Goal: Use online tool/utility: Utilize a website feature to perform a specific function

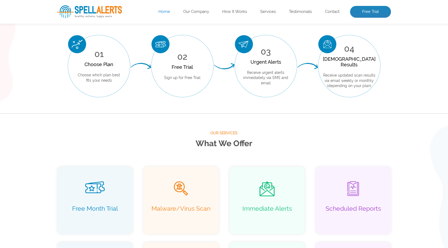
scroll to position [242, 0]
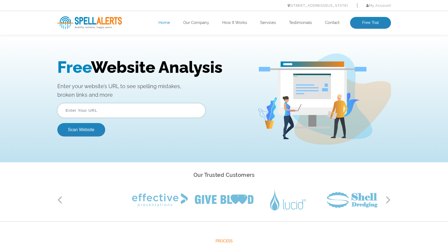
click at [121, 106] on input "text" at bounding box center [131, 110] width 148 height 15
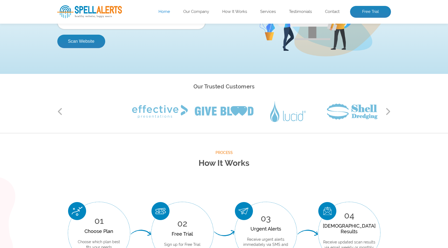
scroll to position [134, 0]
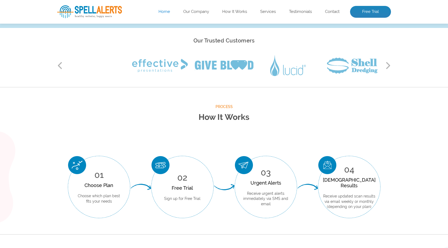
type input "[URL][DOMAIN_NAME]"
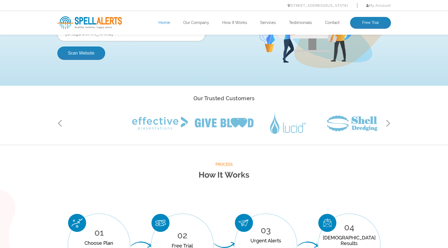
scroll to position [0, 0]
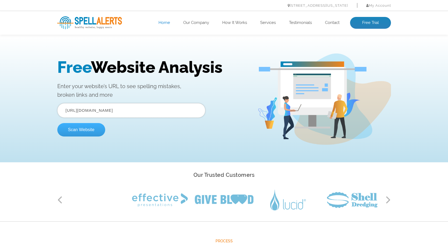
click at [80, 130] on button "Scan Website" at bounding box center [81, 129] width 48 height 13
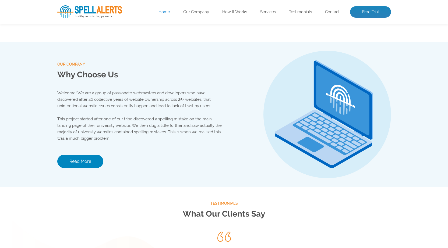
scroll to position [538, 0]
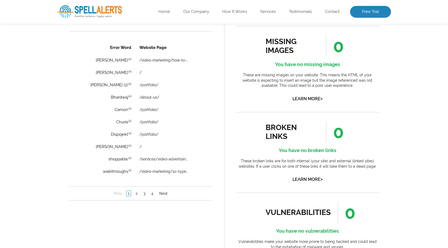
scroll to position [350, 0]
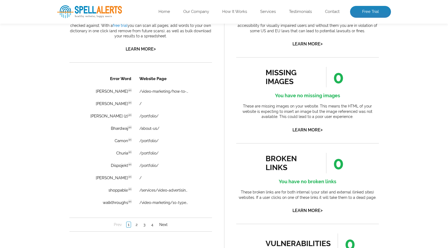
drag, startPoint x: 161, startPoint y: 93, endPoint x: 75, endPoint y: 111, distance: 87.9
click at [75, 111] on div "Error Word Website Page Aanchal en Discovered: 09-16-2025 scan Dictionaries: en…" at bounding box center [140, 152] width 143 height 160
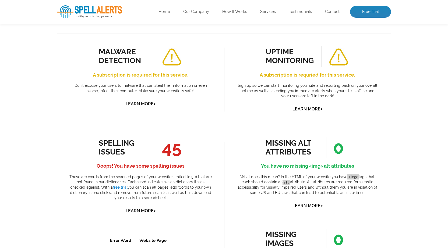
scroll to position [161, 0]
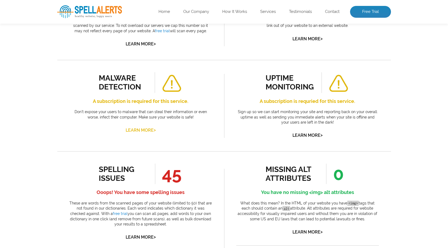
click at [133, 131] on link "Learn More >" at bounding box center [141, 130] width 30 height 5
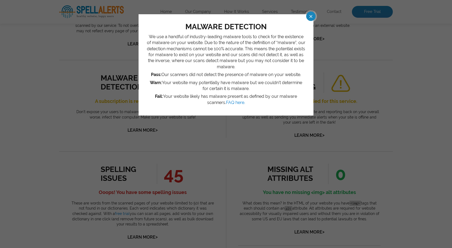
click at [310, 14] on span at bounding box center [305, 16] width 9 height 9
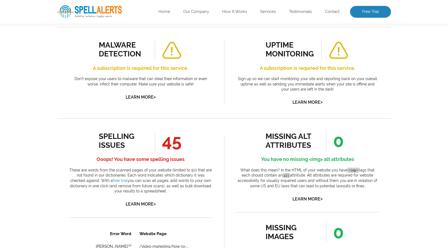
scroll to position [242, 0]
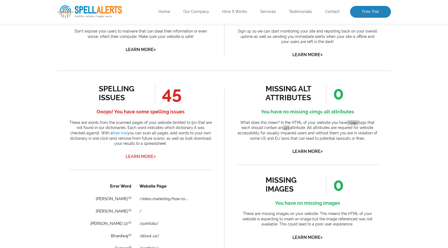
click at [139, 159] on link "Learn More >" at bounding box center [141, 156] width 30 height 5
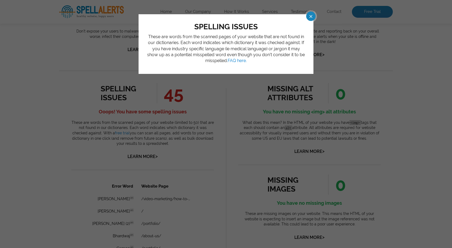
click at [310, 15] on span at bounding box center [305, 16] width 9 height 9
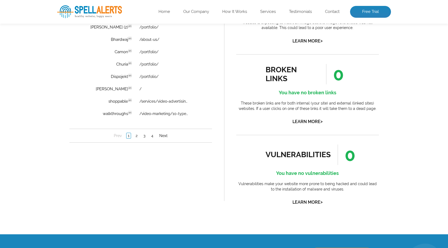
scroll to position [457, 0]
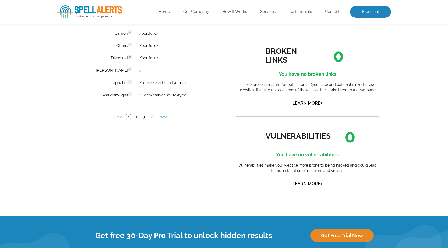
click at [162, 118] on link "Next" at bounding box center [163, 117] width 11 height 5
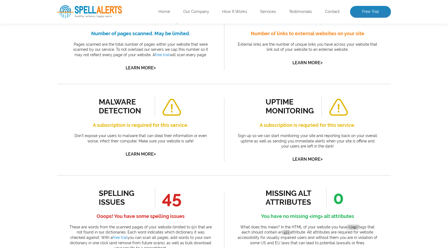
scroll to position [134, 0]
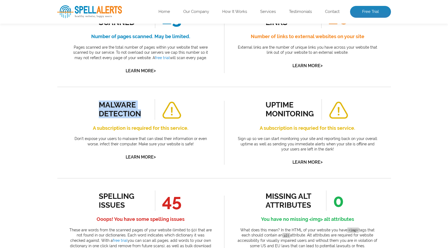
drag, startPoint x: 96, startPoint y: 106, endPoint x: 144, endPoint y: 114, distance: 48.3
click at [144, 114] on div "malware detection A subscription is required for this service. Don’t expose you…" at bounding box center [140, 130] width 143 height 62
copy div "malware detection"
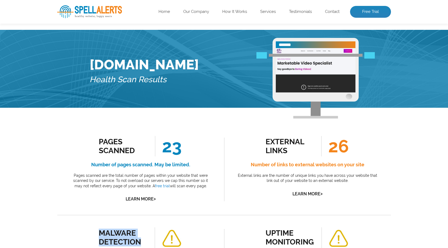
scroll to position [0, 0]
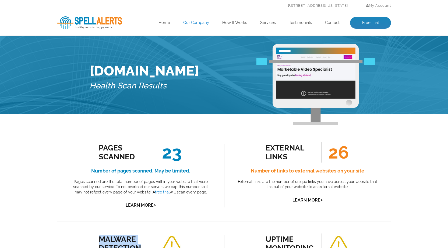
click at [192, 22] on link "Our Company" at bounding box center [196, 22] width 26 height 5
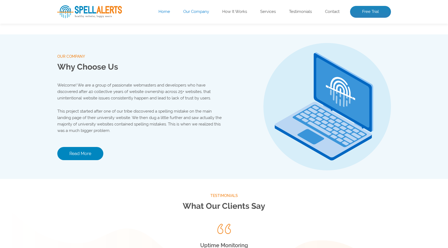
scroll to position [564, 0]
